Goal: Task Accomplishment & Management: Use online tool/utility

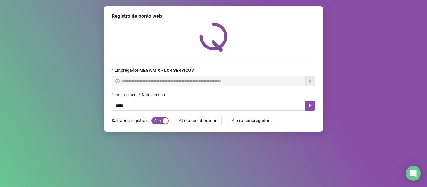
type input "*****"
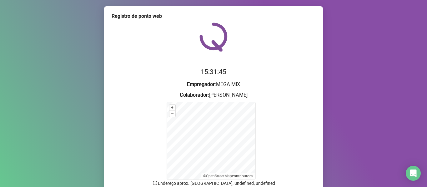
scroll to position [55, 0]
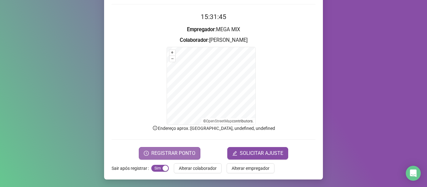
click at [191, 154] on span "REGISTRAR PONTO" at bounding box center [173, 154] width 44 height 8
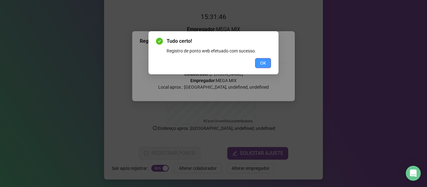
click at [261, 63] on span "OK" at bounding box center [263, 63] width 6 height 7
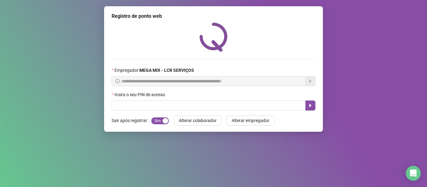
scroll to position [0, 0]
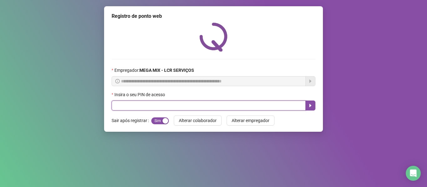
click at [221, 107] on input "text" at bounding box center [209, 106] width 194 height 10
type input "*****"
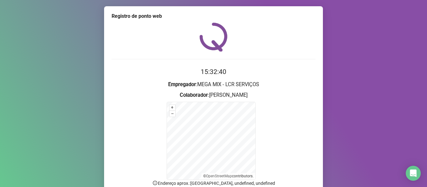
scroll to position [55, 0]
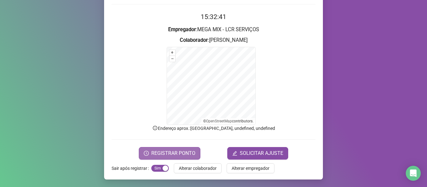
click at [186, 155] on span "REGISTRAR PONTO" at bounding box center [173, 154] width 44 height 8
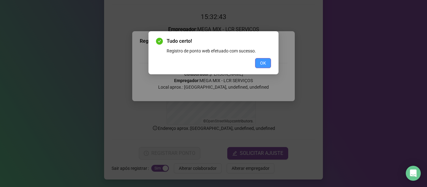
click at [266, 68] on button "OK" at bounding box center [263, 63] width 16 height 10
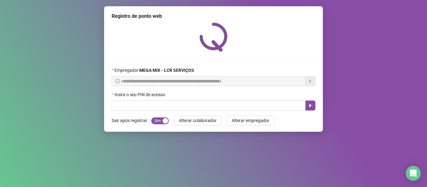
click at [266, 68] on div "Empregador : MEGA MIX - LCR SERVIÇOS" at bounding box center [214, 71] width 204 height 9
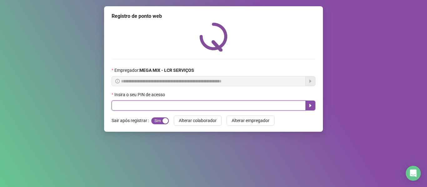
click at [224, 103] on input "text" at bounding box center [209, 106] width 194 height 10
type input "*****"
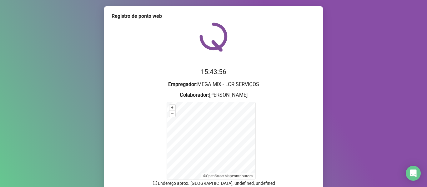
scroll to position [55, 0]
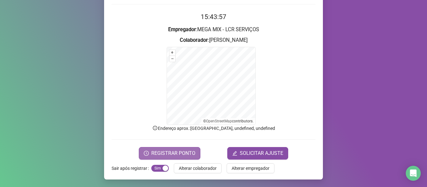
click at [173, 149] on button "REGISTRAR PONTO" at bounding box center [170, 153] width 62 height 13
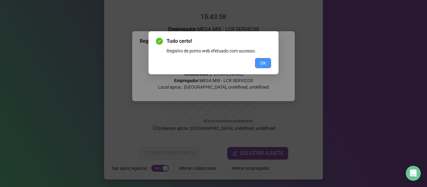
click at [261, 62] on span "OK" at bounding box center [263, 63] width 6 height 7
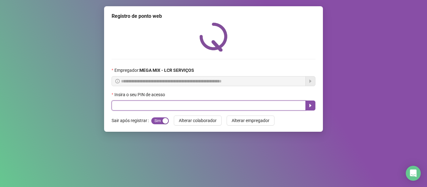
click at [231, 108] on input "text" at bounding box center [209, 106] width 194 height 10
type input "*****"
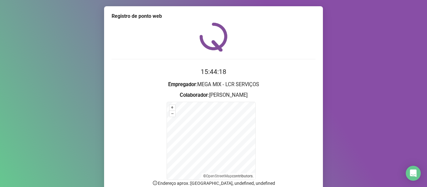
scroll to position [55, 0]
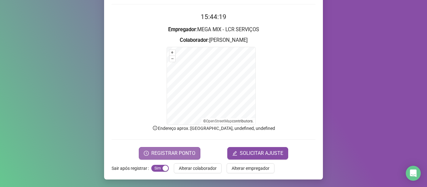
click at [183, 153] on span "REGISTRAR PONTO" at bounding box center [173, 154] width 44 height 8
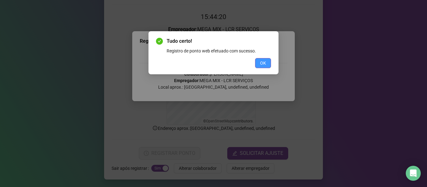
click at [263, 63] on span "OK" at bounding box center [263, 63] width 6 height 7
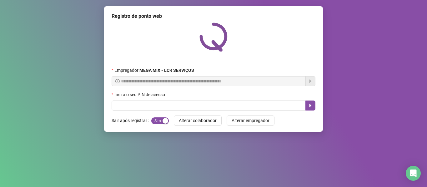
scroll to position [0, 0]
